Goal: Transaction & Acquisition: Download file/media

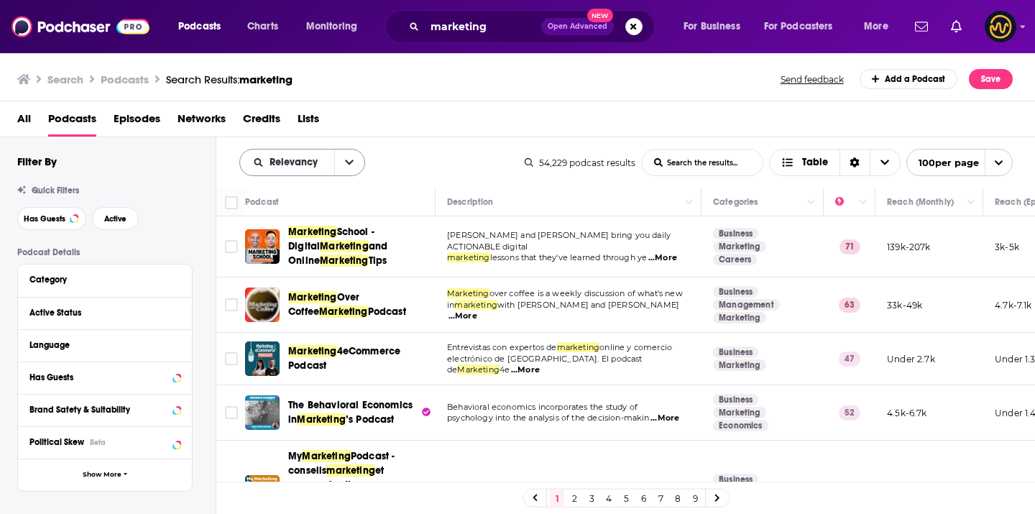
click at [313, 164] on span "Relevancy" at bounding box center [296, 162] width 53 height 10
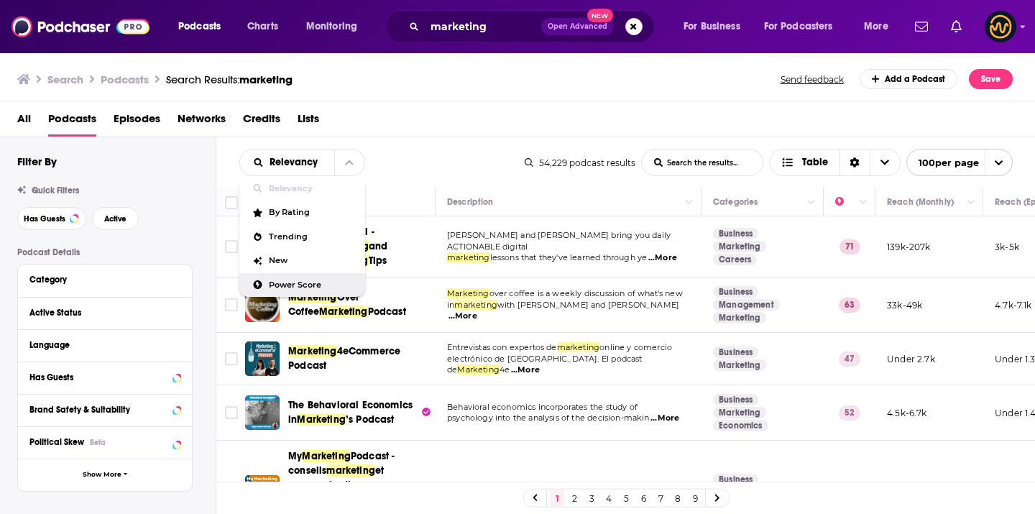
click at [295, 283] on span "Power Score" at bounding box center [311, 285] width 85 height 8
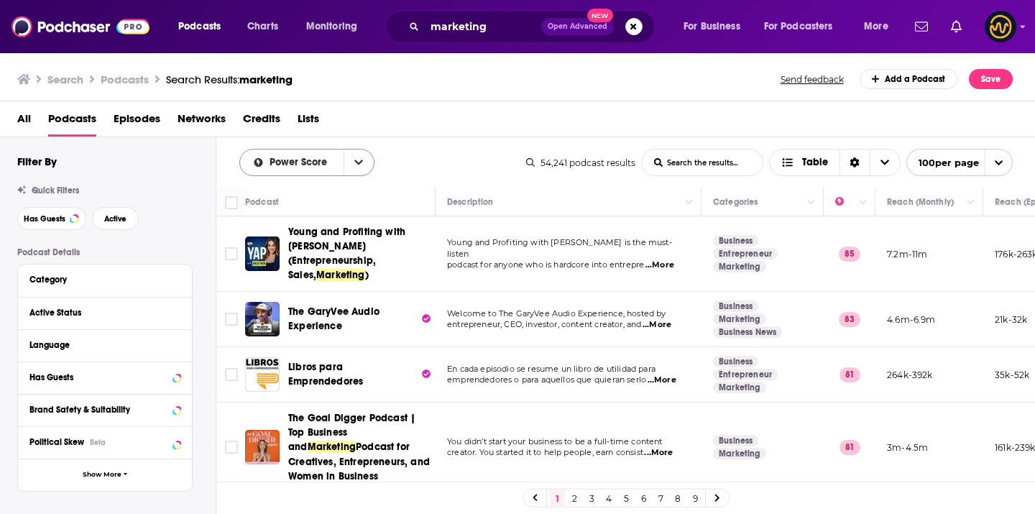
click at [312, 162] on span "Power Score" at bounding box center [301, 162] width 63 height 10
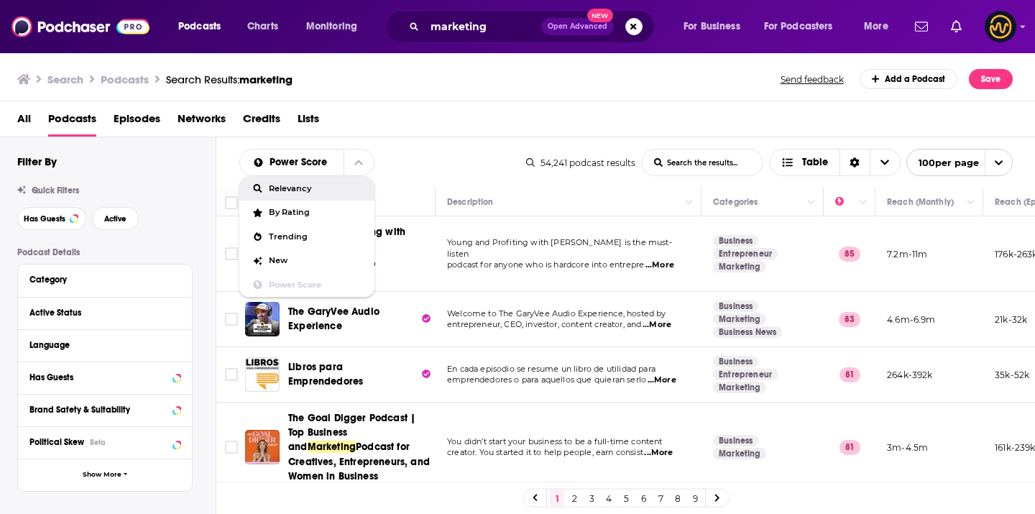
click at [300, 193] on span "Relevancy" at bounding box center [316, 189] width 94 height 8
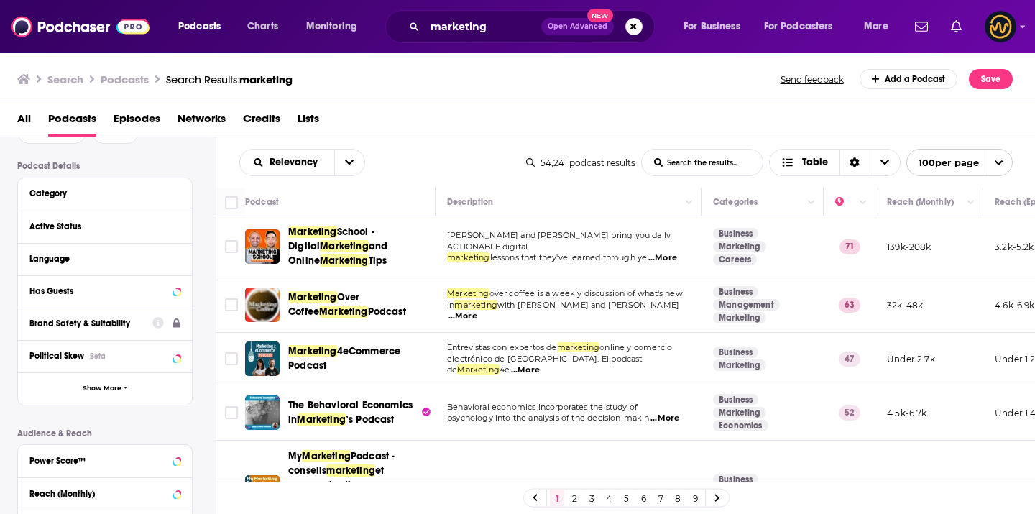
scroll to position [6, 0]
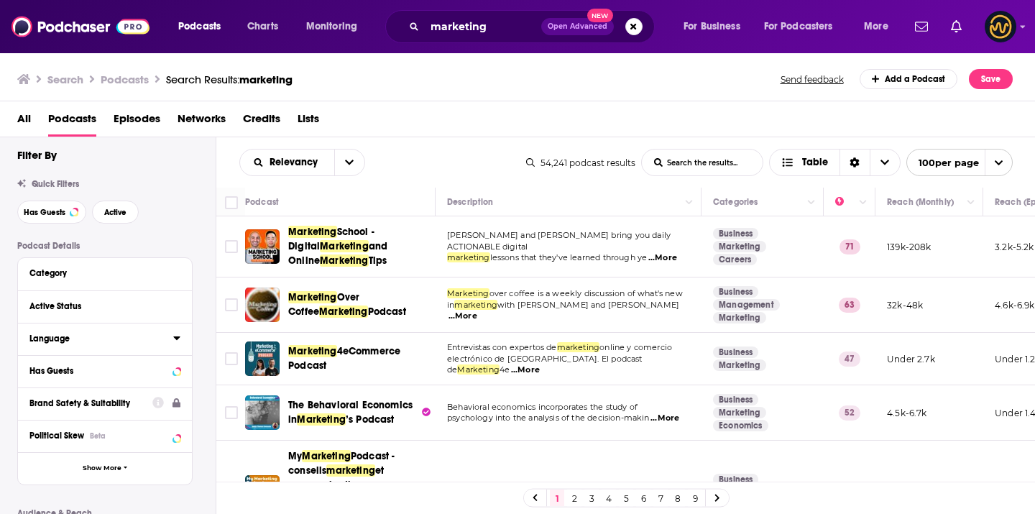
click at [97, 340] on div "Language" at bounding box center [96, 339] width 134 height 10
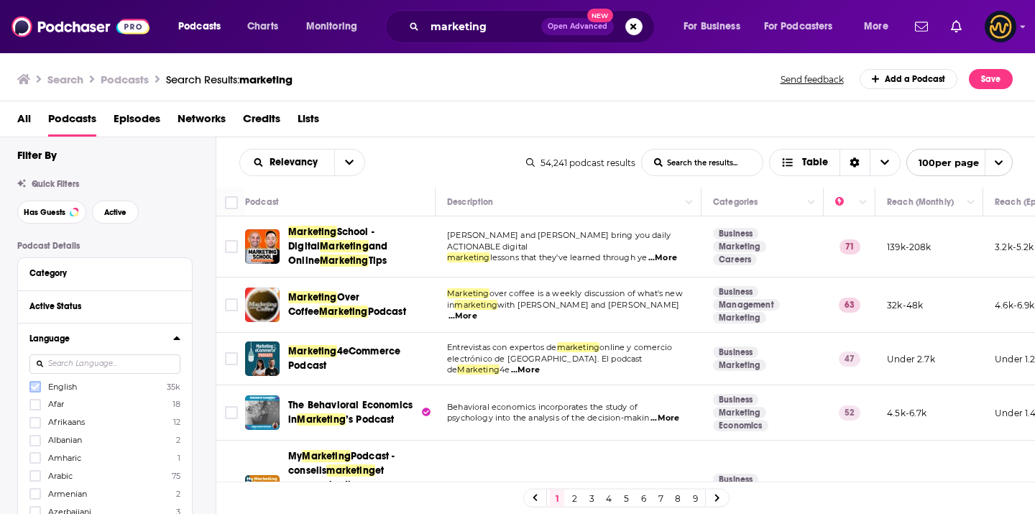
click at [37, 388] on icon at bounding box center [35, 386] width 9 height 9
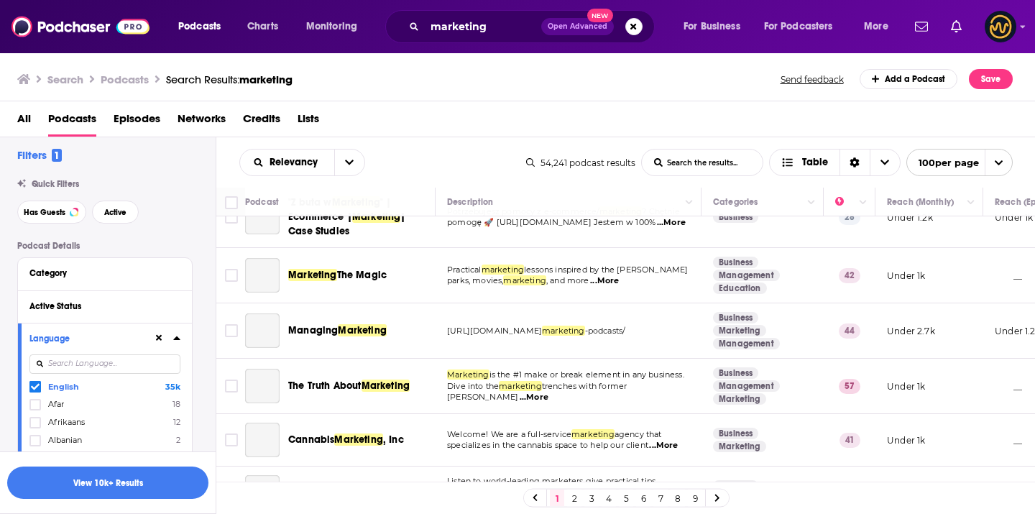
scroll to position [5858, 0]
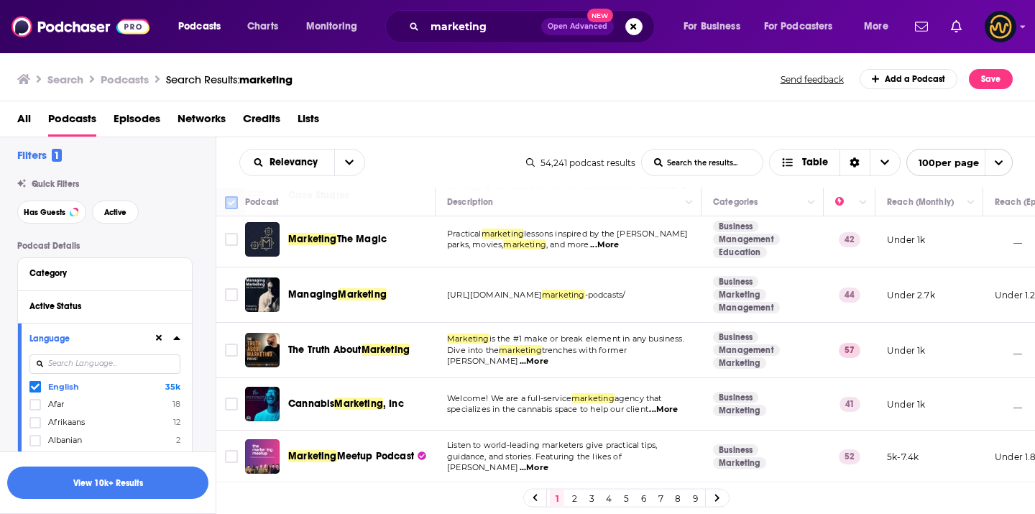
click at [234, 203] on input "Toggle select all" at bounding box center [231, 202] width 13 height 13
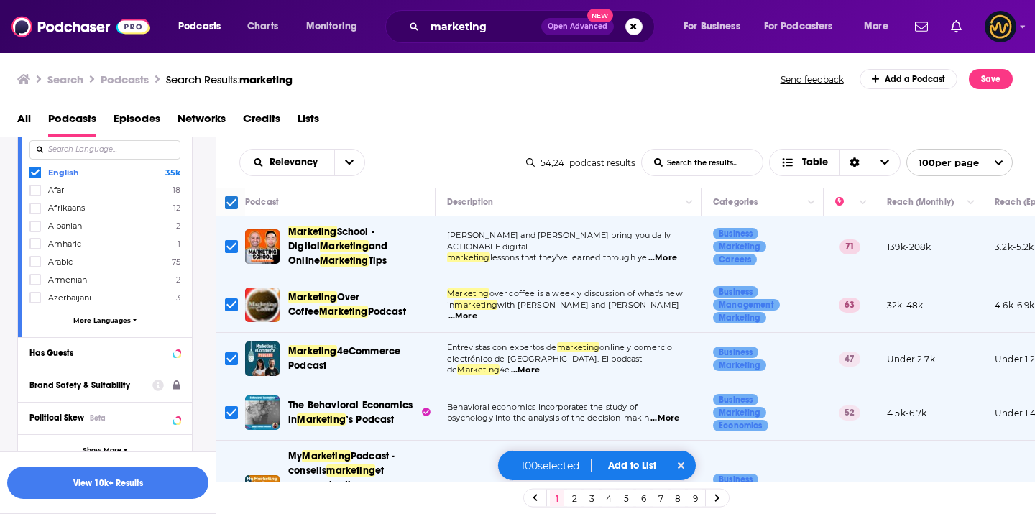
scroll to position [0, 0]
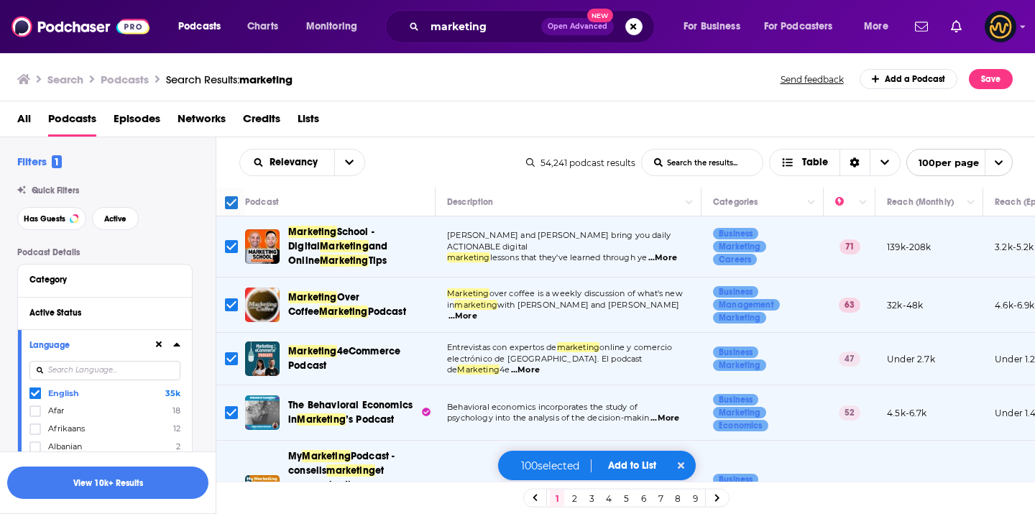
click at [633, 465] on button "Add to List" at bounding box center [632, 465] width 71 height 12
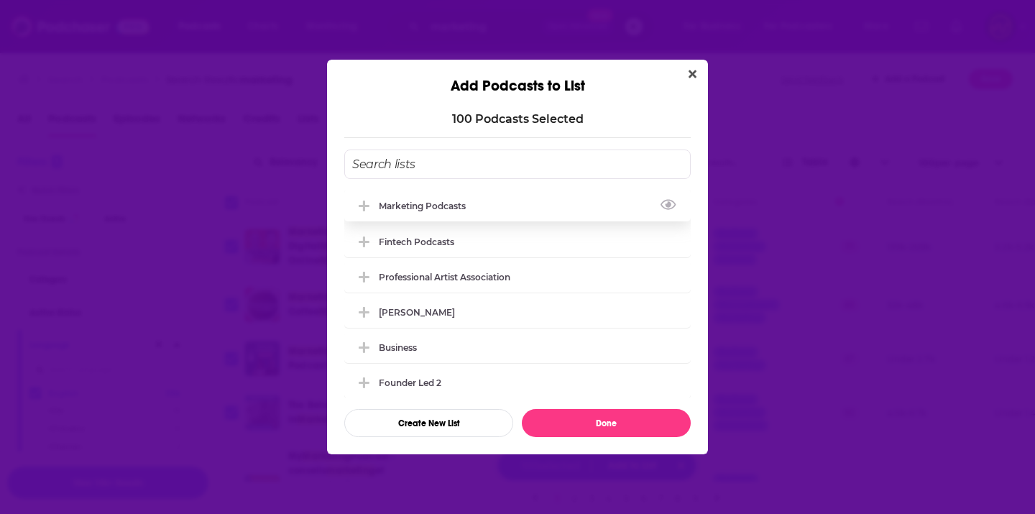
click at [433, 196] on div "Marketing Podcasts" at bounding box center [517, 206] width 347 height 32
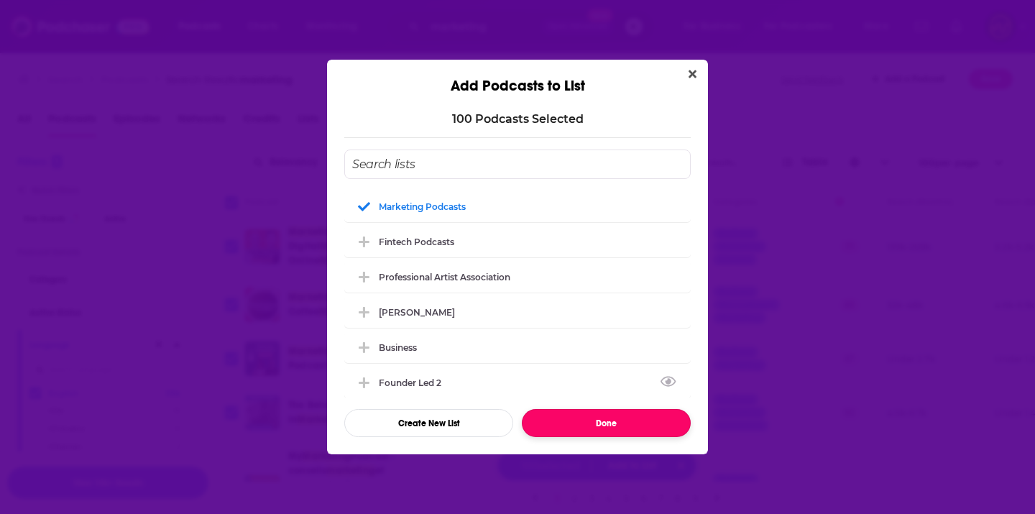
click at [551, 423] on button "Done" at bounding box center [606, 423] width 169 height 28
checkbox input "false"
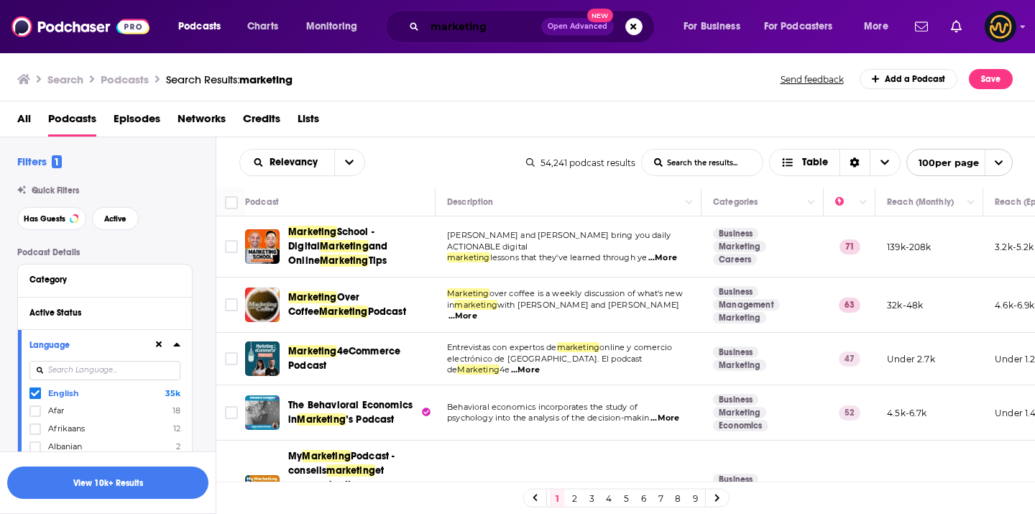
click at [467, 19] on input "marketing" at bounding box center [483, 26] width 116 height 23
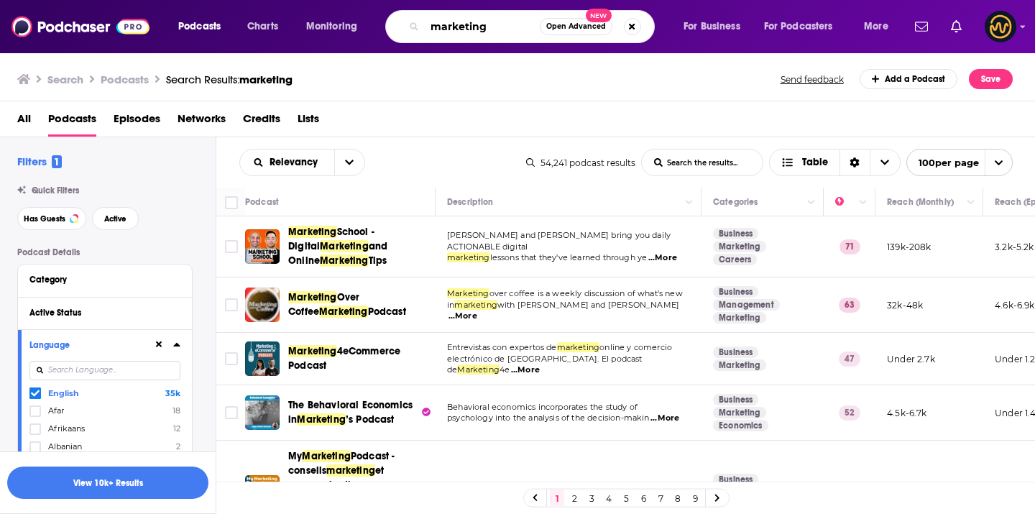
click at [467, 19] on input "marketing" at bounding box center [482, 26] width 115 height 23
type input "CMO"
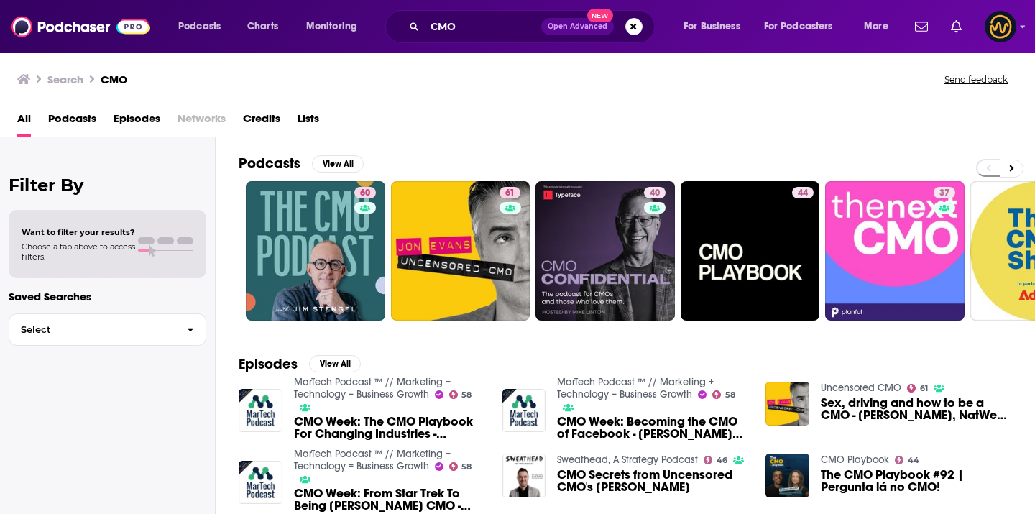
click at [81, 119] on span "Podcasts" at bounding box center [72, 121] width 48 height 29
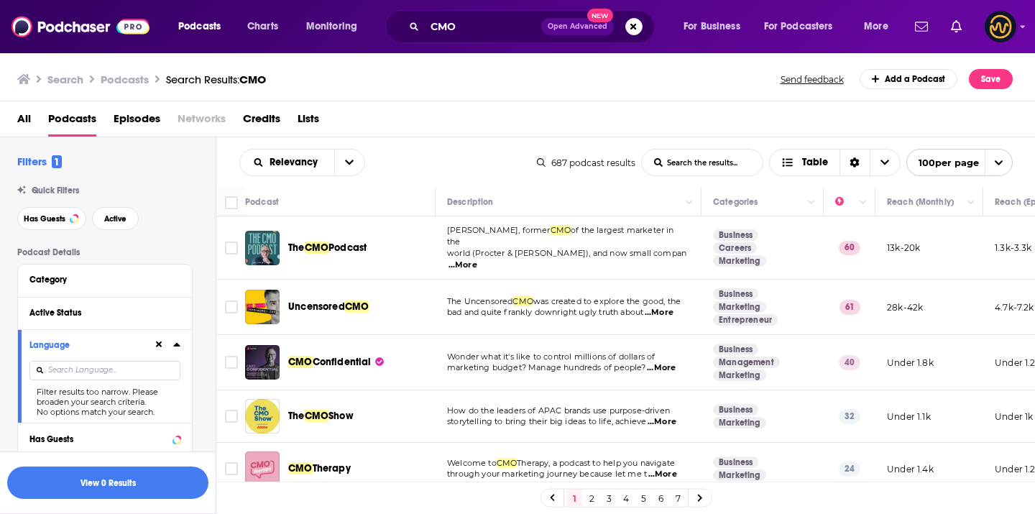
click at [132, 370] on input at bounding box center [104, 370] width 151 height 19
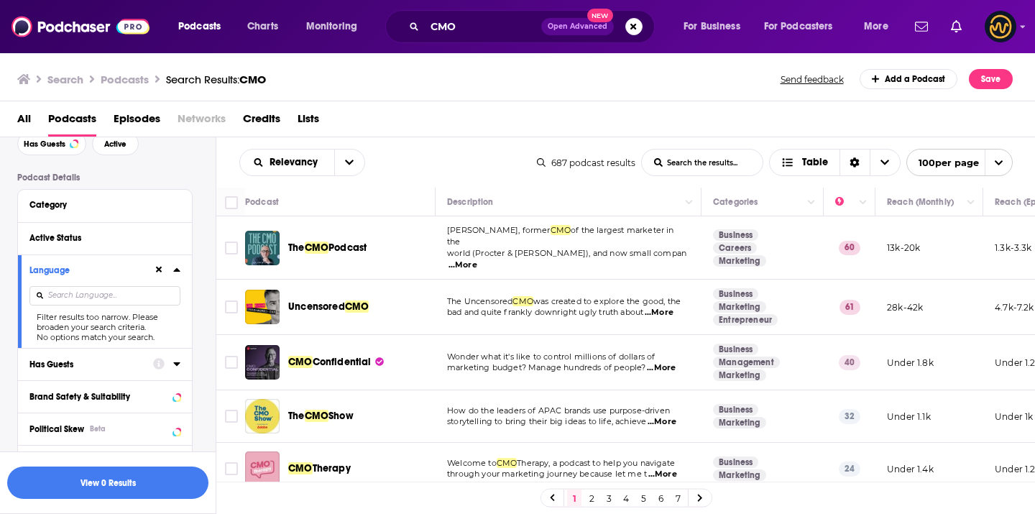
scroll to position [75, 0]
type input "ENGLISH"
click at [167, 294] on icon at bounding box center [165, 294] width 6 height 6
click at [160, 274] on icon at bounding box center [159, 269] width 6 height 9
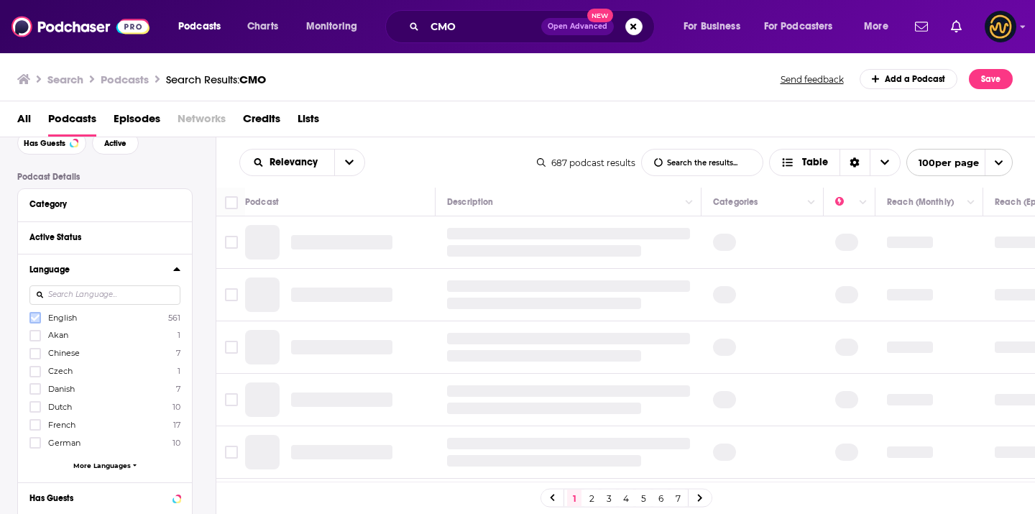
click at [34, 321] on icon at bounding box center [35, 318] width 9 height 6
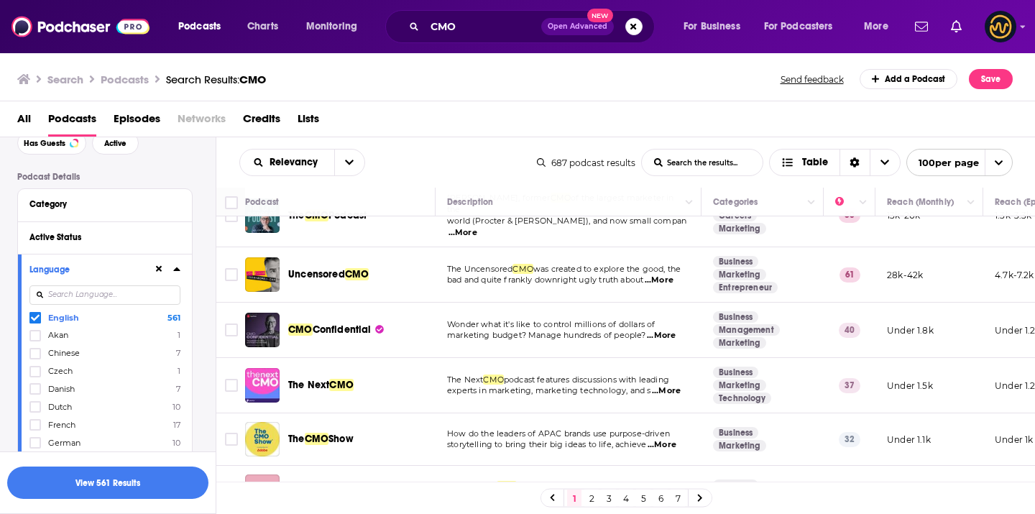
scroll to position [0, 0]
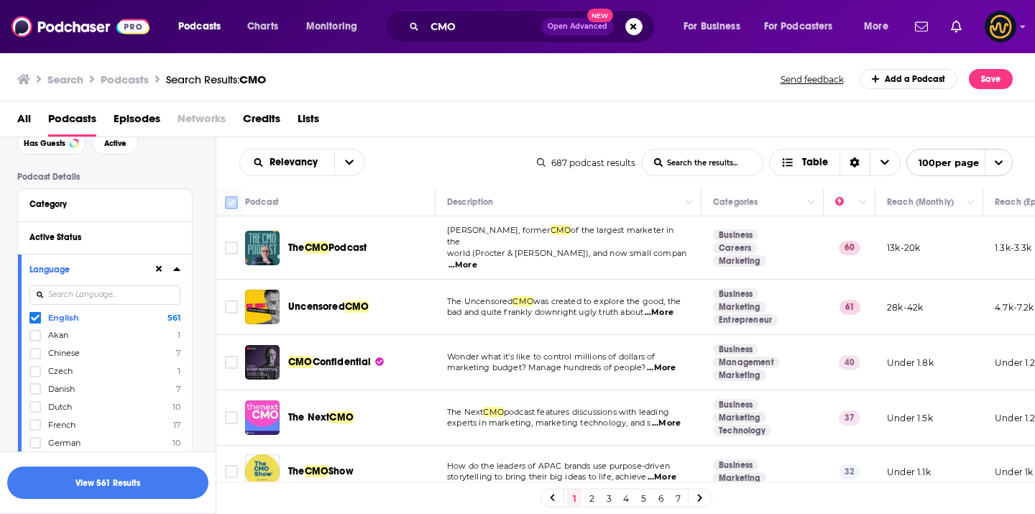
click at [231, 206] on input "Toggle select all" at bounding box center [231, 202] width 13 height 13
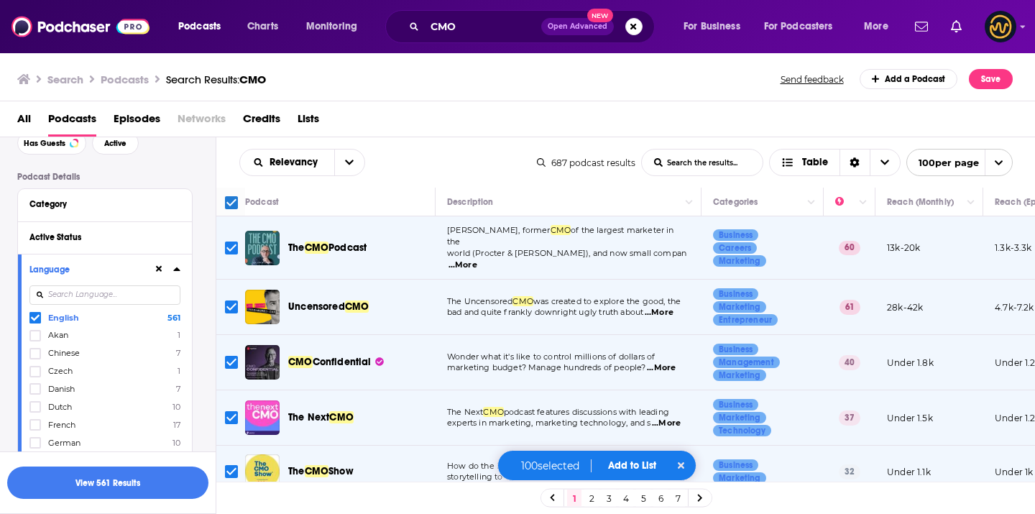
click at [615, 459] on button "Add to List" at bounding box center [632, 465] width 71 height 12
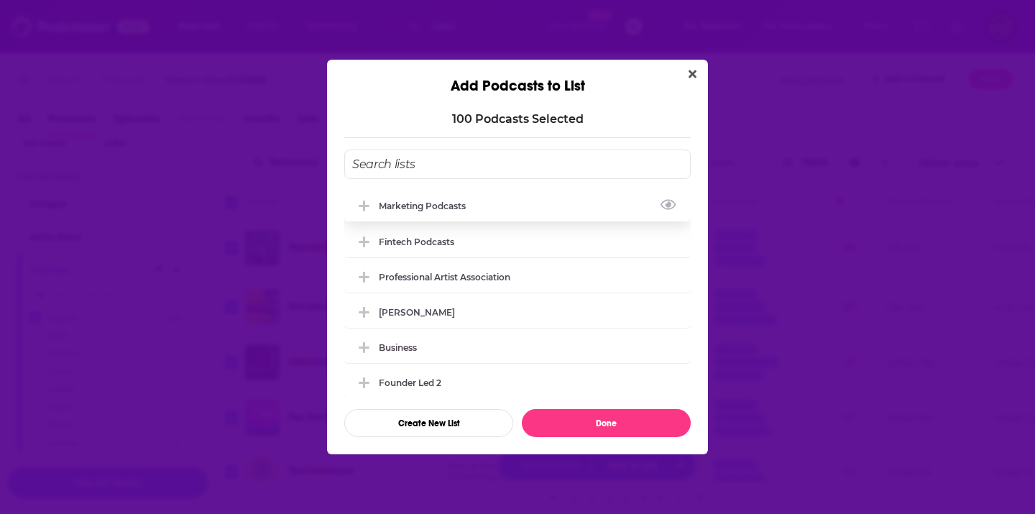
click at [521, 203] on div "Marketing Podcasts" at bounding box center [517, 206] width 347 height 32
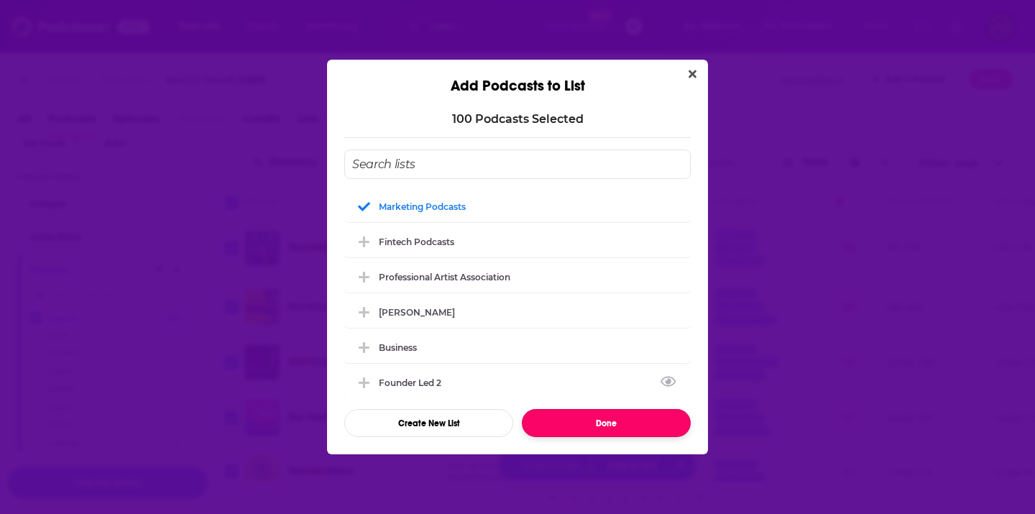
click at [567, 419] on button "Done" at bounding box center [606, 423] width 169 height 28
checkbox input "false"
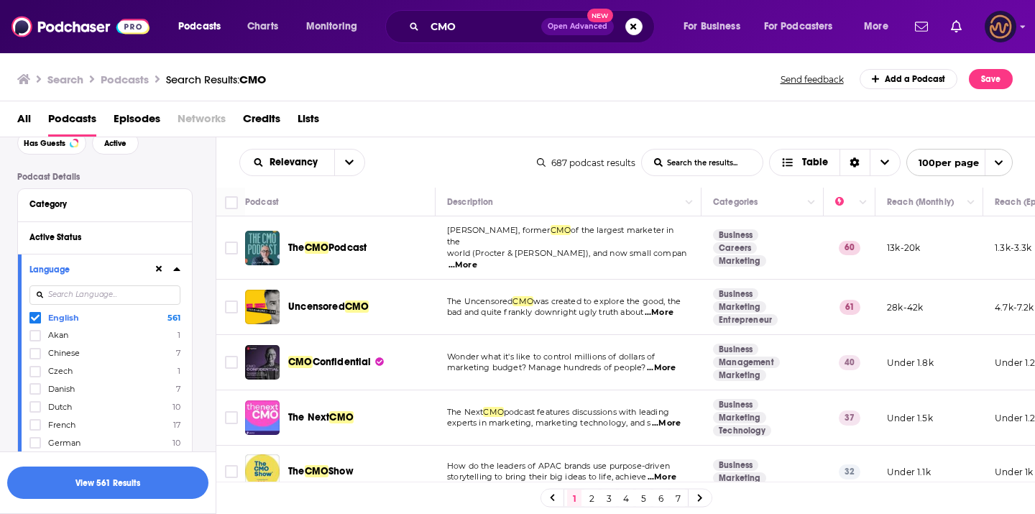
click at [1002, 19] on img "Logged in as LowerStreet" at bounding box center [1001, 27] width 32 height 32
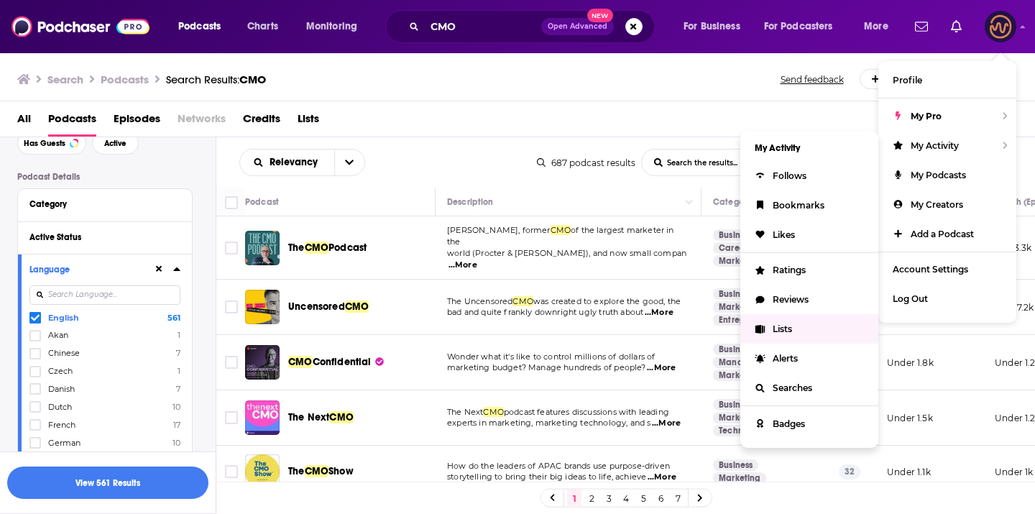
click at [794, 331] on link "Lists" at bounding box center [809, 328] width 138 height 29
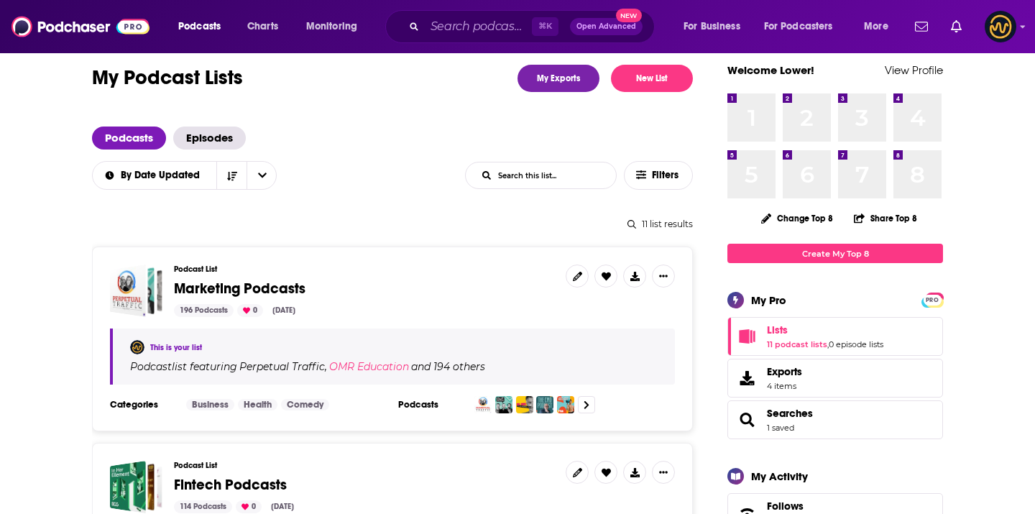
scroll to position [33, 0]
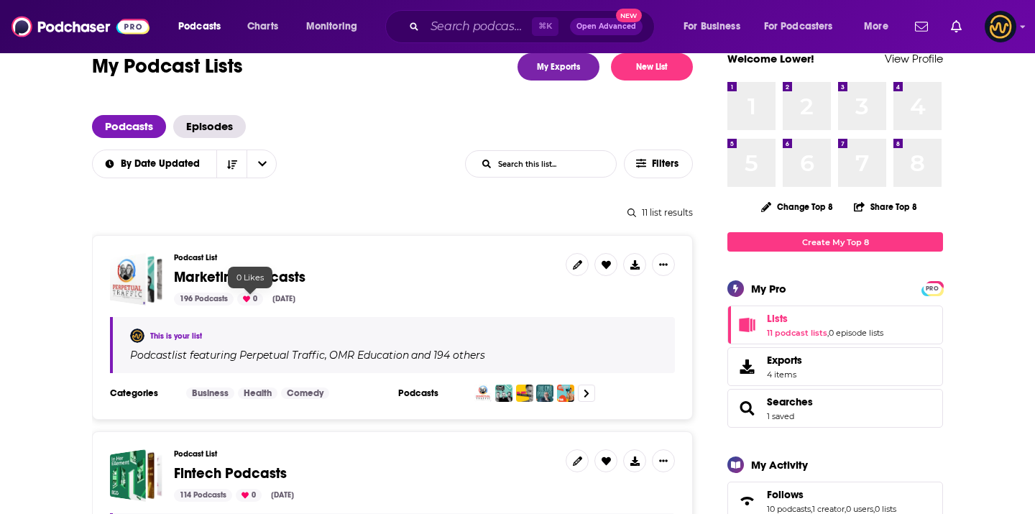
click at [236, 277] on span "Marketing Podcasts" at bounding box center [240, 277] width 132 height 18
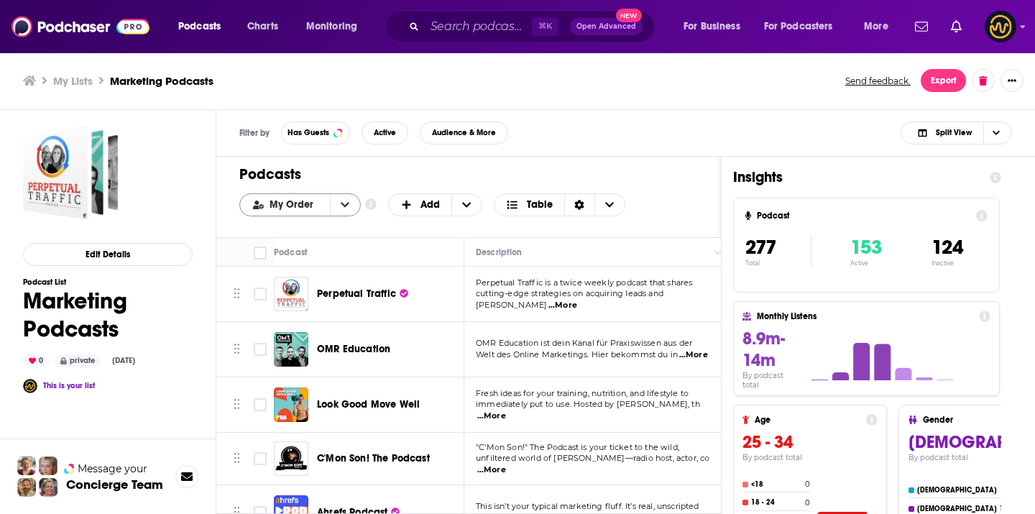
click at [335, 203] on button "open menu" at bounding box center [345, 205] width 30 height 22
click at [402, 165] on h1 "Podcasts" at bounding box center [462, 174] width 447 height 18
click at [351, 203] on button "open menu" at bounding box center [345, 205] width 30 height 22
click at [316, 275] on span "Power Score" at bounding box center [309, 276] width 81 height 8
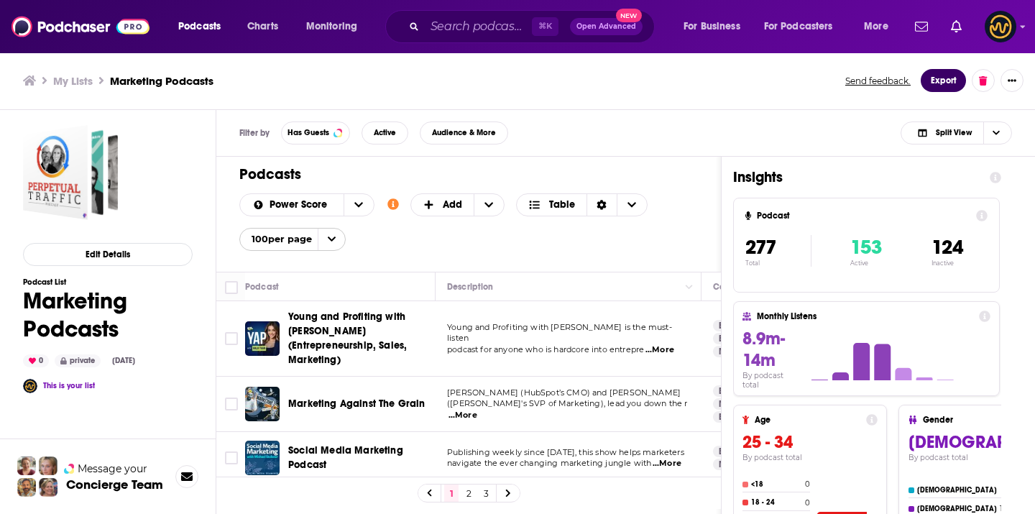
click at [947, 78] on button "Export" at bounding box center [943, 80] width 45 height 23
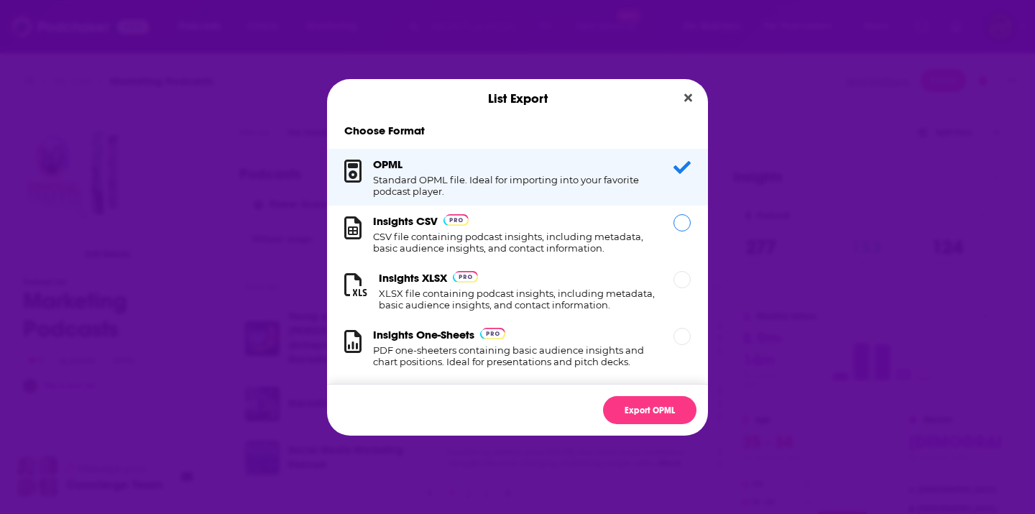
click at [657, 228] on div "Insights CSV CSV file containing podcast insights, including metadata, basic au…" at bounding box center [506, 234] width 324 height 40
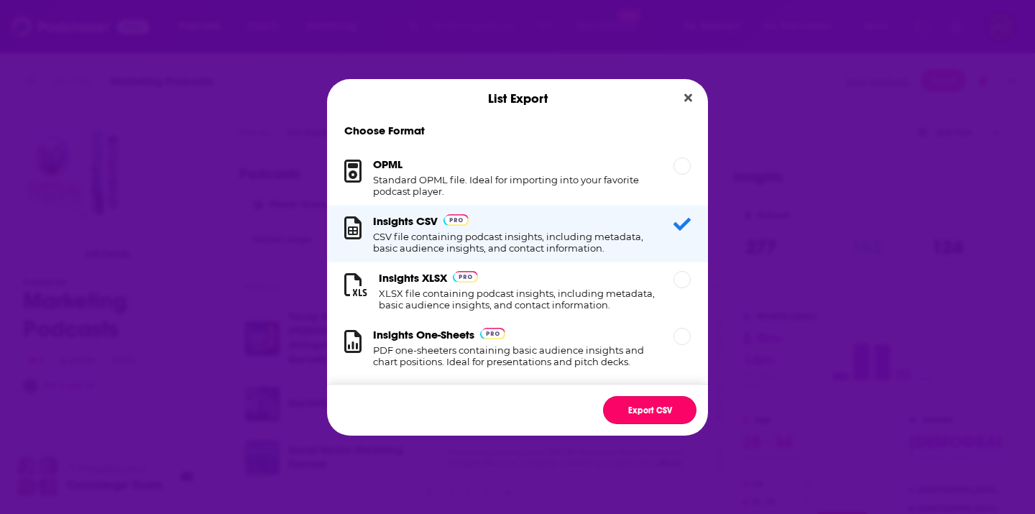
click at [661, 406] on button "Export CSV" at bounding box center [649, 410] width 93 height 28
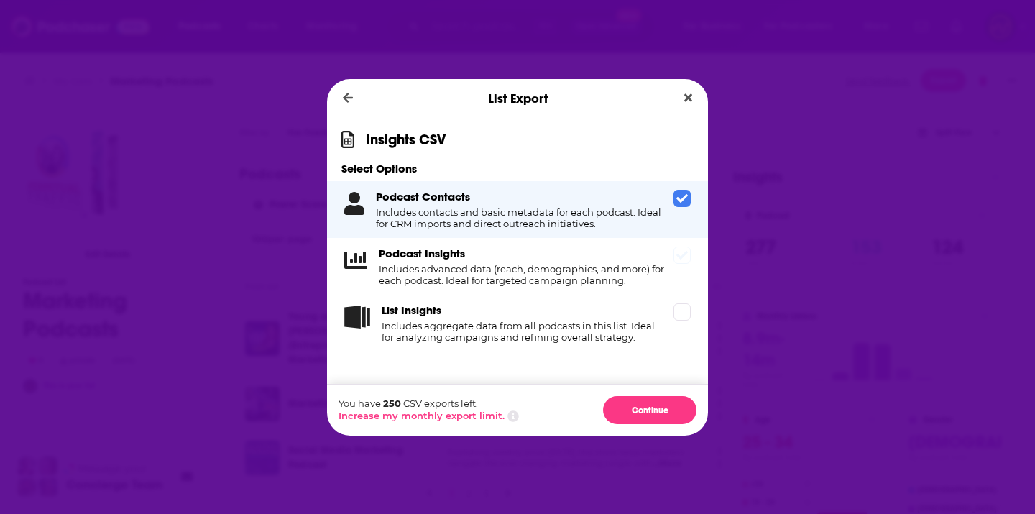
click at [683, 258] on icon "Dialog" at bounding box center [682, 255] width 12 height 12
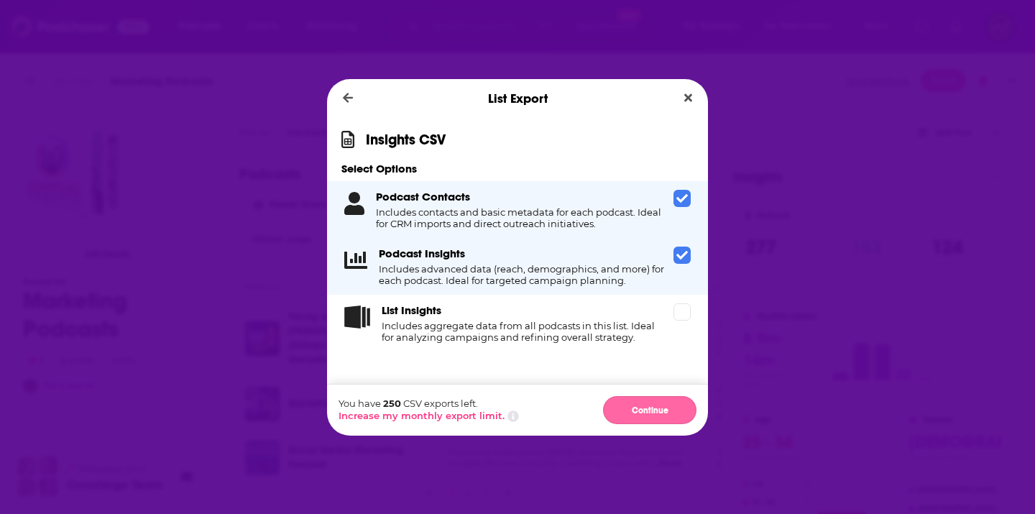
click at [638, 407] on button "Continue" at bounding box center [649, 410] width 93 height 28
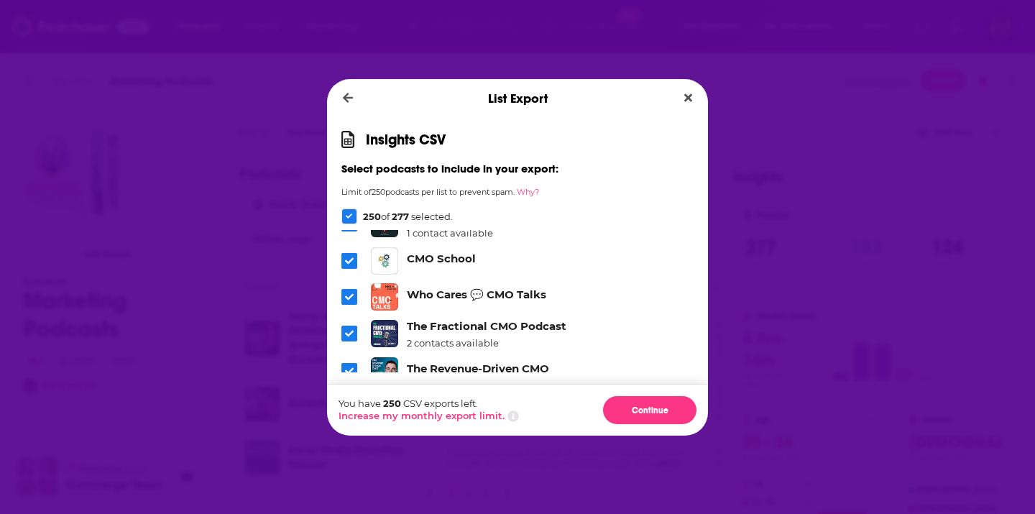
scroll to position [10147, 0]
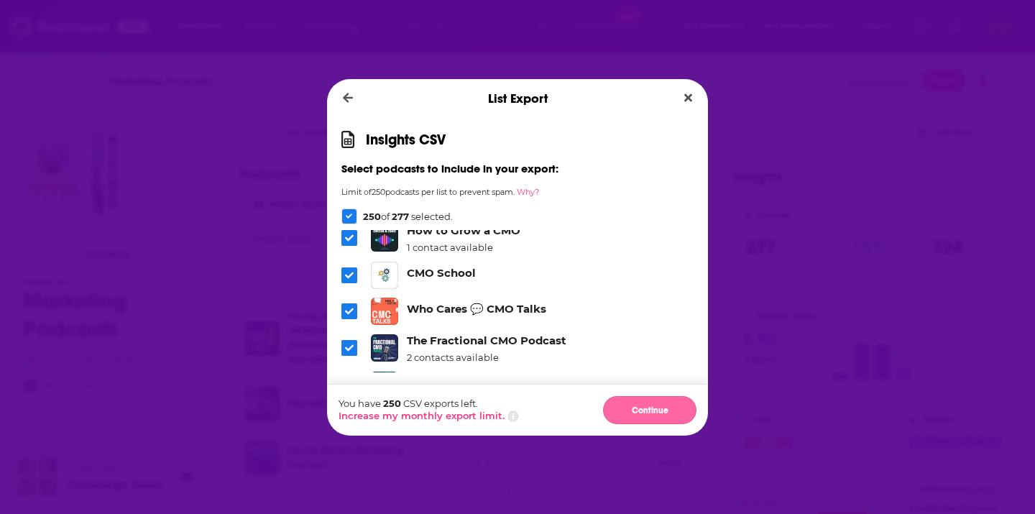
click at [623, 404] on button "Continue" at bounding box center [649, 410] width 93 height 28
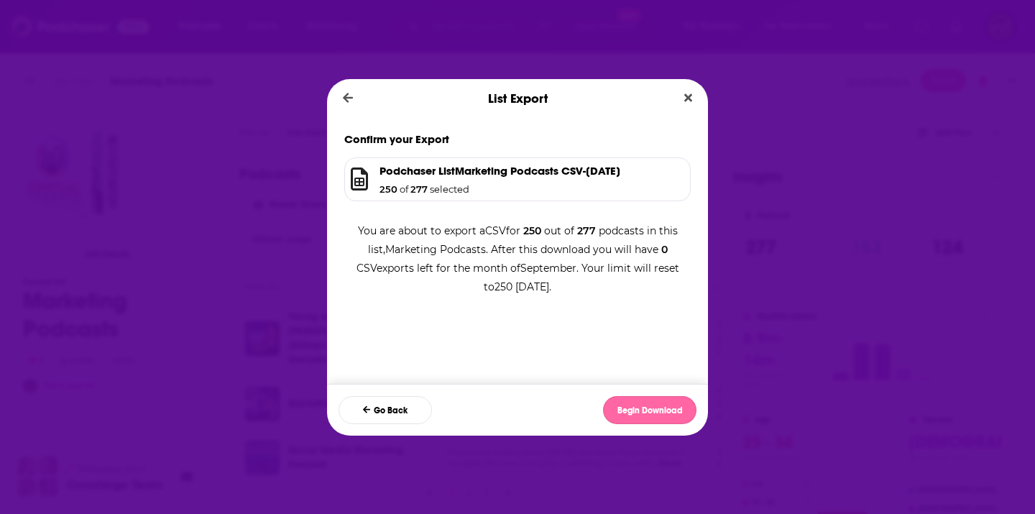
click at [631, 416] on button "Begin Download" at bounding box center [649, 410] width 93 height 28
